Goal: Complete application form: Complete application form

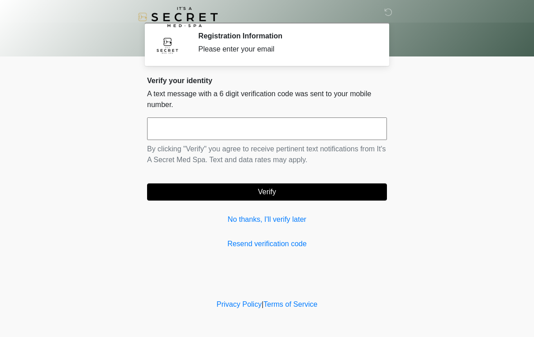
click at [271, 52] on div "Please enter your email" at bounding box center [285, 49] width 175 height 11
click at [256, 52] on div "Please enter your email" at bounding box center [285, 49] width 175 height 11
click at [257, 123] on input "text" at bounding box center [267, 129] width 240 height 23
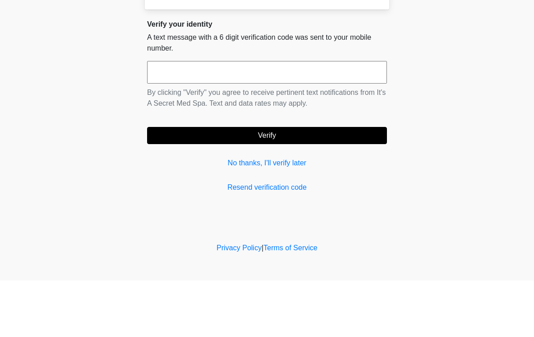
click at [430, 87] on body "‎ ‎ Registration Information Please enter your email Please connect to Wi-Fi no…" at bounding box center [267, 168] width 534 height 337
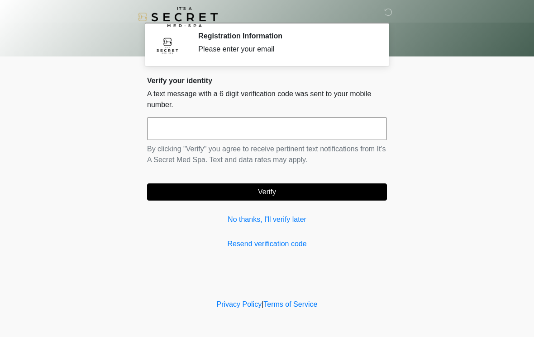
click at [289, 224] on link "No thanks, I'll verify later" at bounding box center [267, 219] width 240 height 11
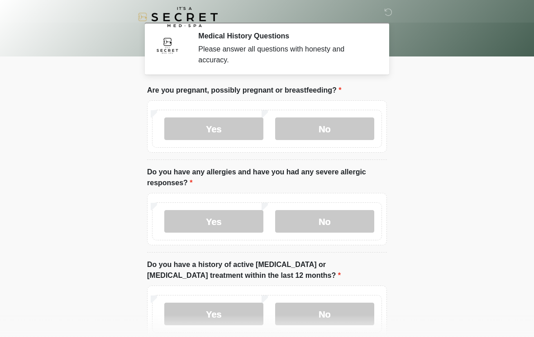
click at [335, 132] on label "No" at bounding box center [324, 129] width 99 height 23
click at [333, 220] on label "No" at bounding box center [324, 221] width 99 height 23
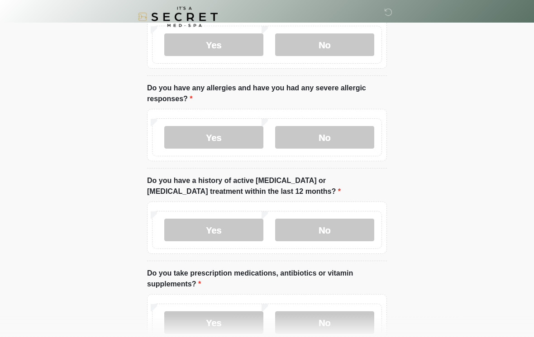
click at [347, 222] on label "No" at bounding box center [324, 230] width 99 height 23
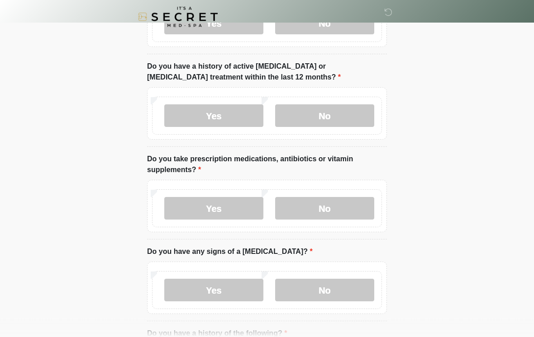
scroll to position [199, 0]
click at [354, 209] on label "No" at bounding box center [324, 208] width 99 height 23
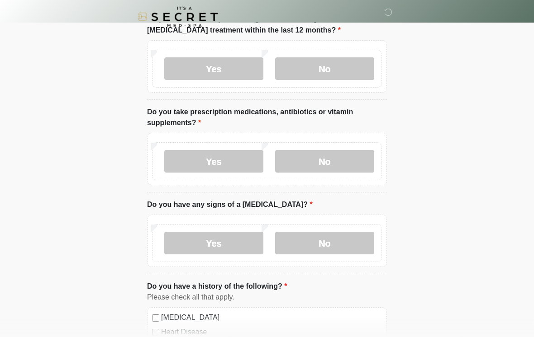
click at [354, 249] on label "No" at bounding box center [324, 243] width 99 height 23
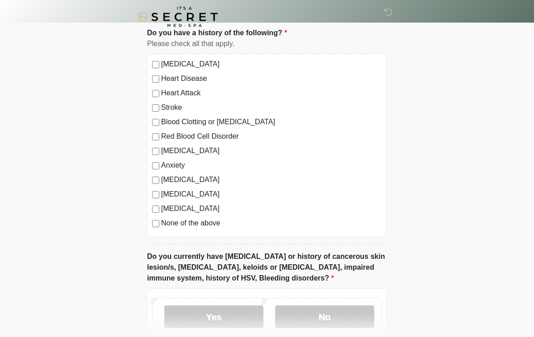
scroll to position [499, 0]
click at [197, 227] on label "None of the above" at bounding box center [271, 223] width 221 height 11
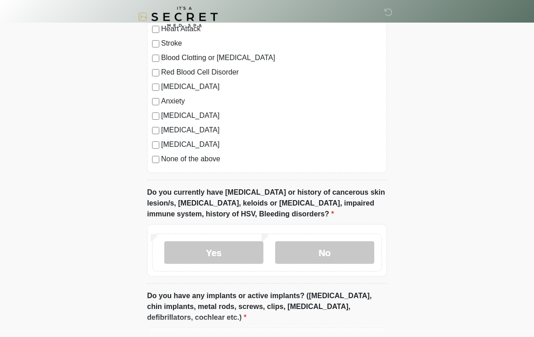
click at [337, 261] on label "No" at bounding box center [324, 253] width 99 height 23
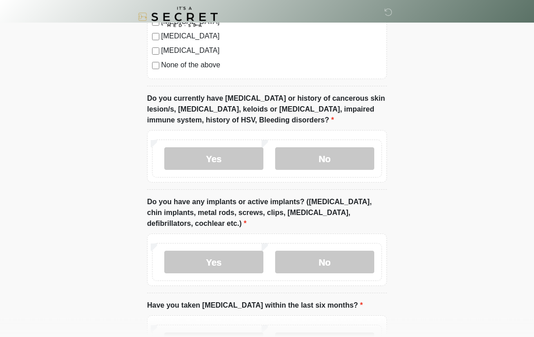
scroll to position [657, 0]
click at [347, 267] on label "No" at bounding box center [324, 262] width 99 height 23
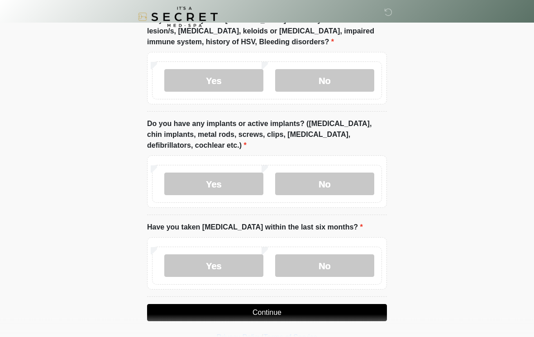
scroll to position [737, 0]
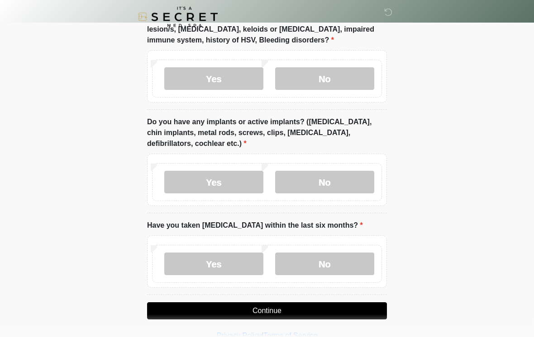
click at [337, 268] on label "No" at bounding box center [324, 264] width 99 height 23
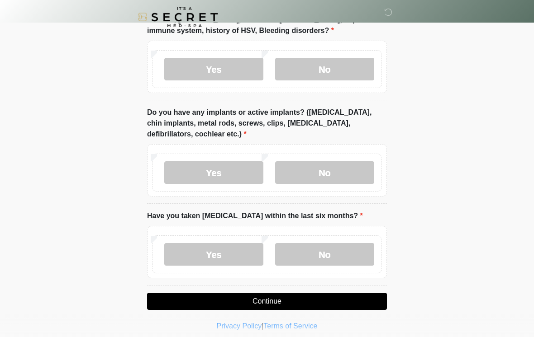
scroll to position [753, 0]
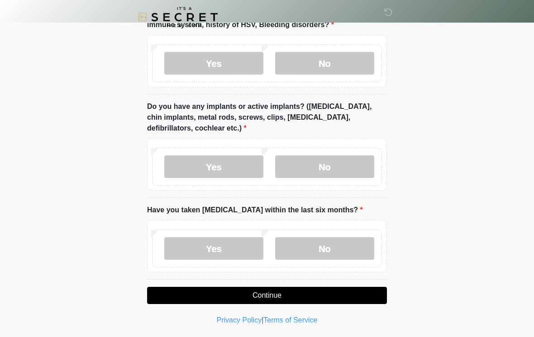
click at [346, 298] on button "Continue" at bounding box center [267, 295] width 240 height 17
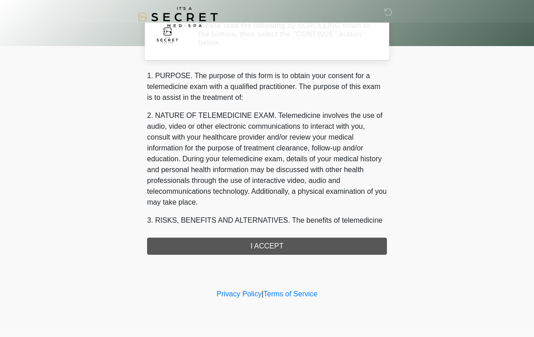
scroll to position [0, 0]
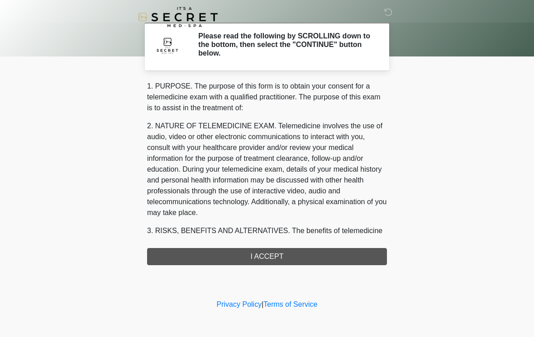
click at [335, 265] on div "‎ ‎ Please read the following by SCROLLING down to the bottom, then select the …" at bounding box center [266, 148] width 271 height 279
click at [339, 260] on div "1. PURPOSE. The purpose of this form is to obtain your consent for a telemedici…" at bounding box center [267, 173] width 240 height 184
click at [313, 260] on div "1. PURPOSE. The purpose of this form is to obtain your consent for a telemedici…" at bounding box center [267, 173] width 240 height 184
click at [312, 260] on div "1. PURPOSE. The purpose of this form is to obtain your consent for a telemedici…" at bounding box center [267, 173] width 240 height 184
click at [306, 255] on div "1. PURPOSE. The purpose of this form is to obtain your consent for a telemedici…" at bounding box center [267, 173] width 240 height 184
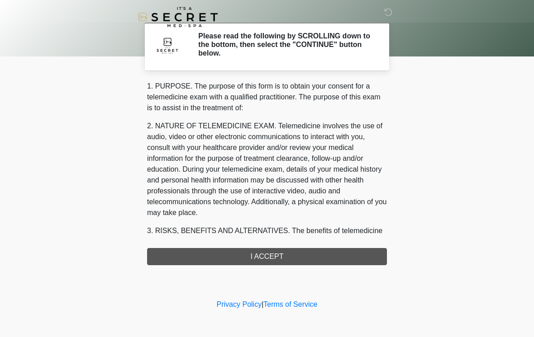
click at [305, 255] on div "1. PURPOSE. The purpose of this form is to obtain your consent for a telemedici…" at bounding box center [267, 173] width 240 height 184
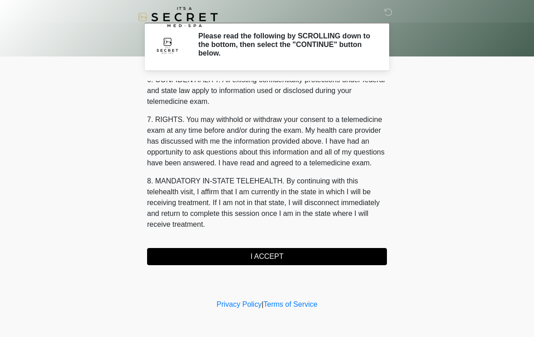
scroll to position [368, 0]
click at [321, 255] on button "I ACCEPT" at bounding box center [267, 256] width 240 height 17
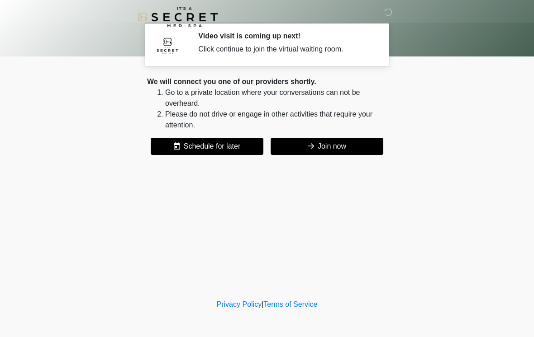
click at [355, 154] on button "Join now" at bounding box center [326, 146] width 113 height 17
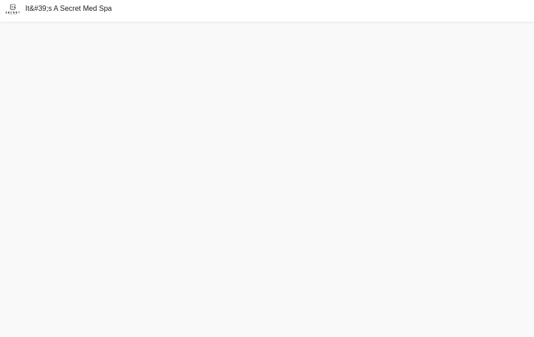
scroll to position [17, 0]
